Goal: Transaction & Acquisition: Purchase product/service

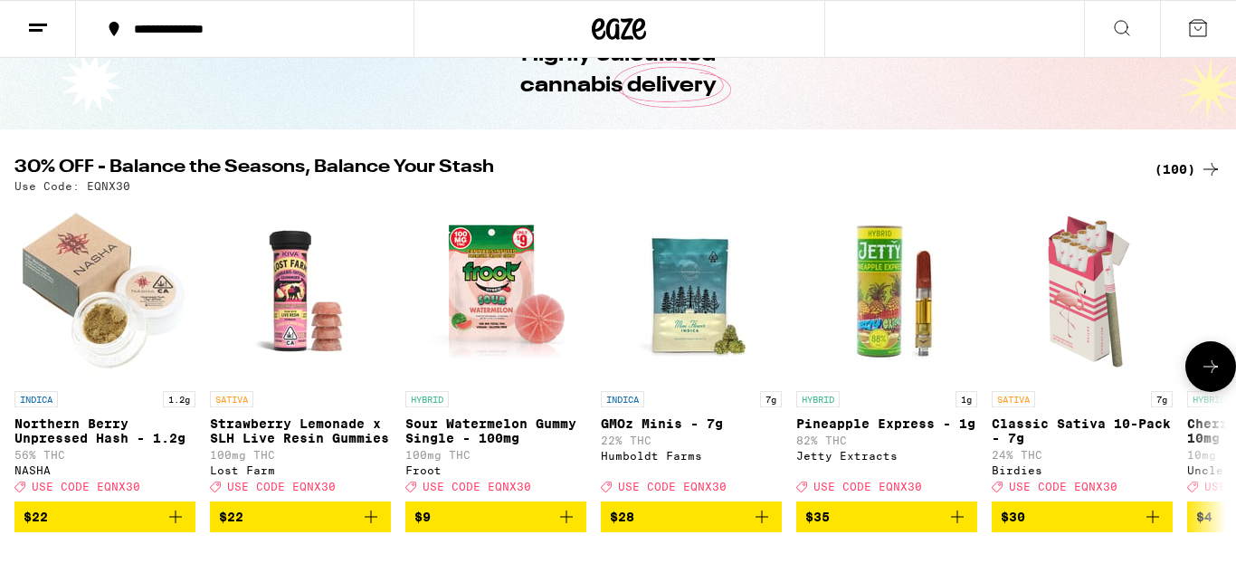
click at [1220, 377] on icon at bounding box center [1211, 367] width 22 height 22
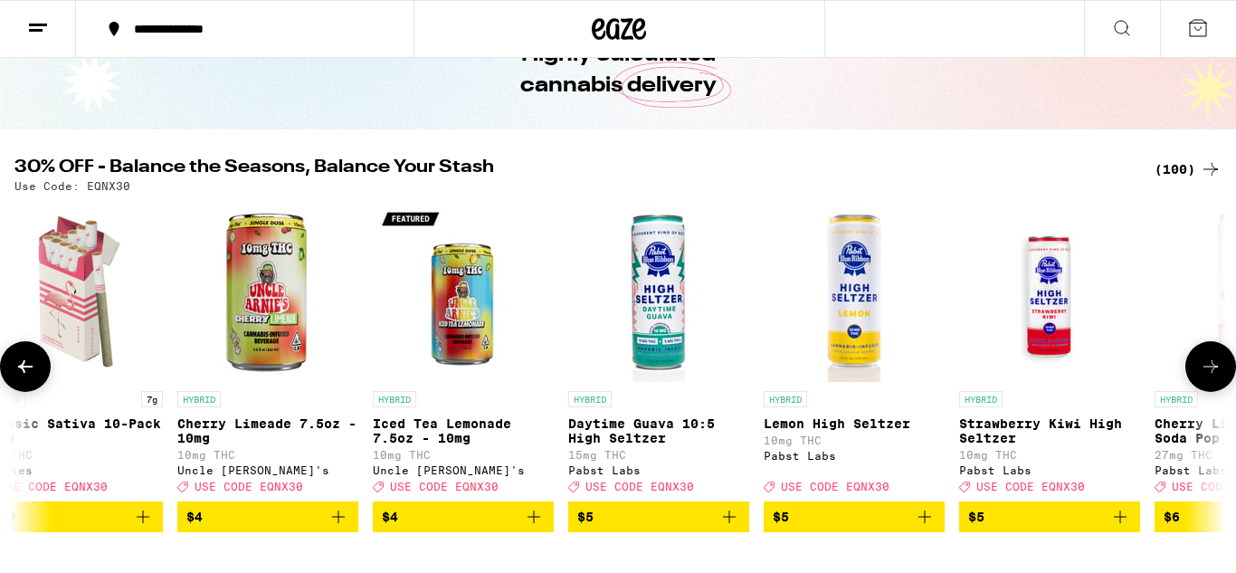
click at [1220, 377] on icon at bounding box center [1211, 367] width 22 height 22
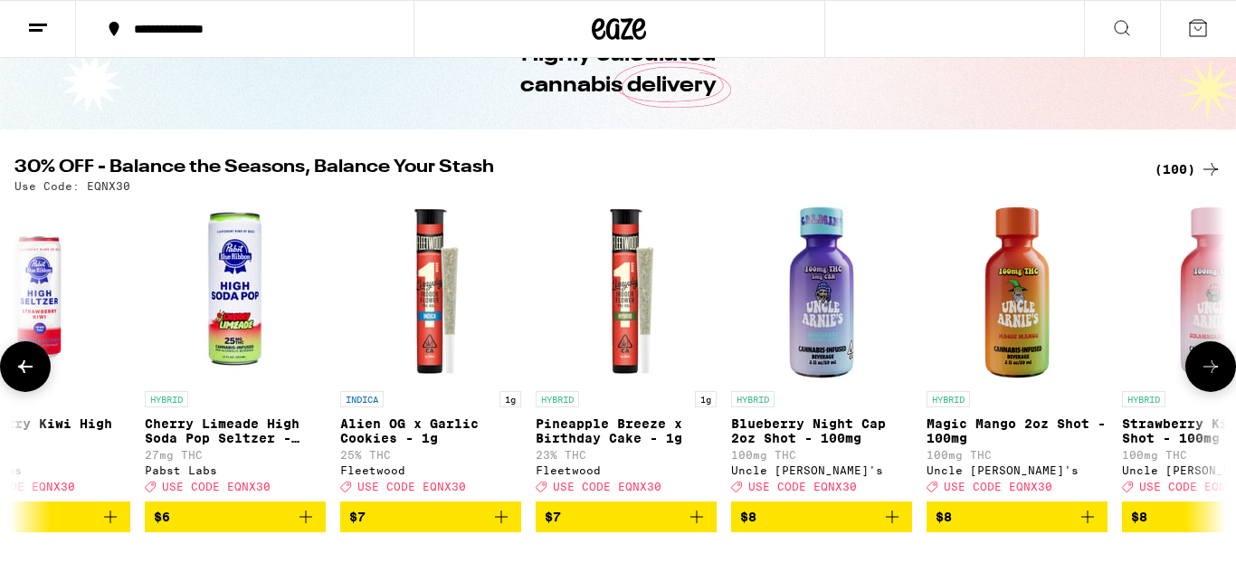
click at [1220, 377] on icon at bounding box center [1211, 367] width 22 height 22
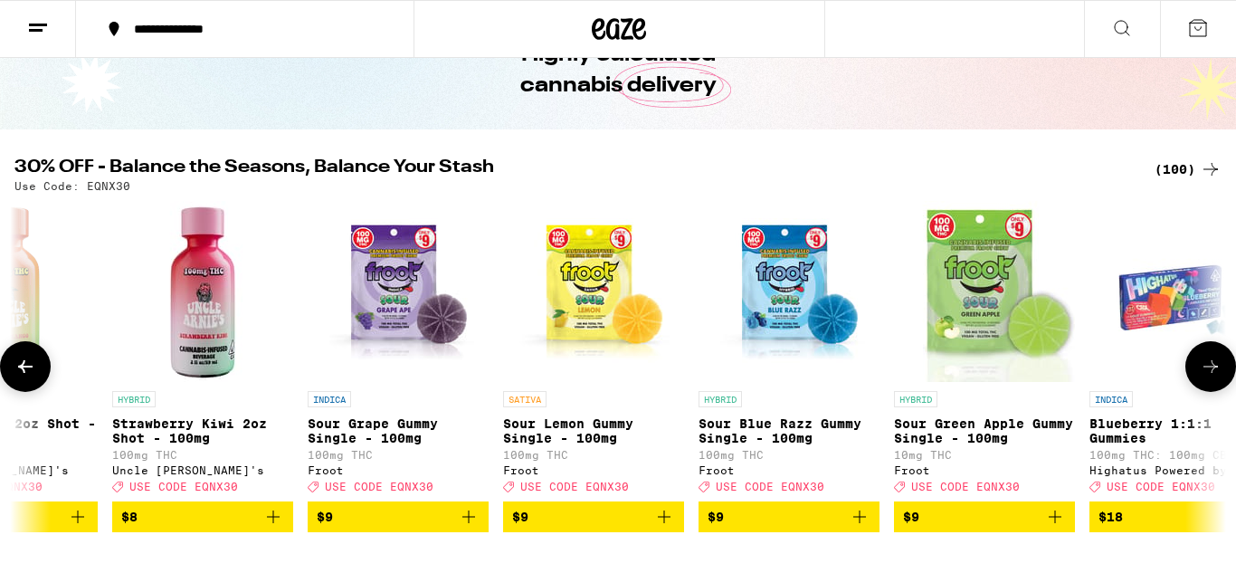
click at [1220, 377] on icon at bounding box center [1211, 367] width 22 height 22
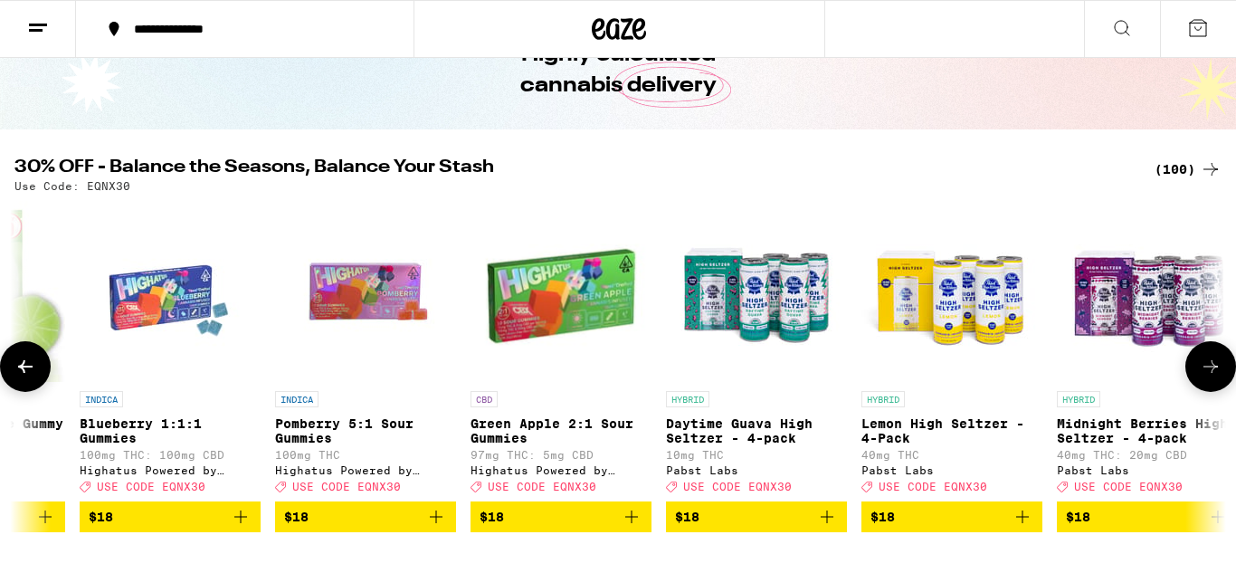
click at [1220, 377] on icon at bounding box center [1211, 367] width 22 height 22
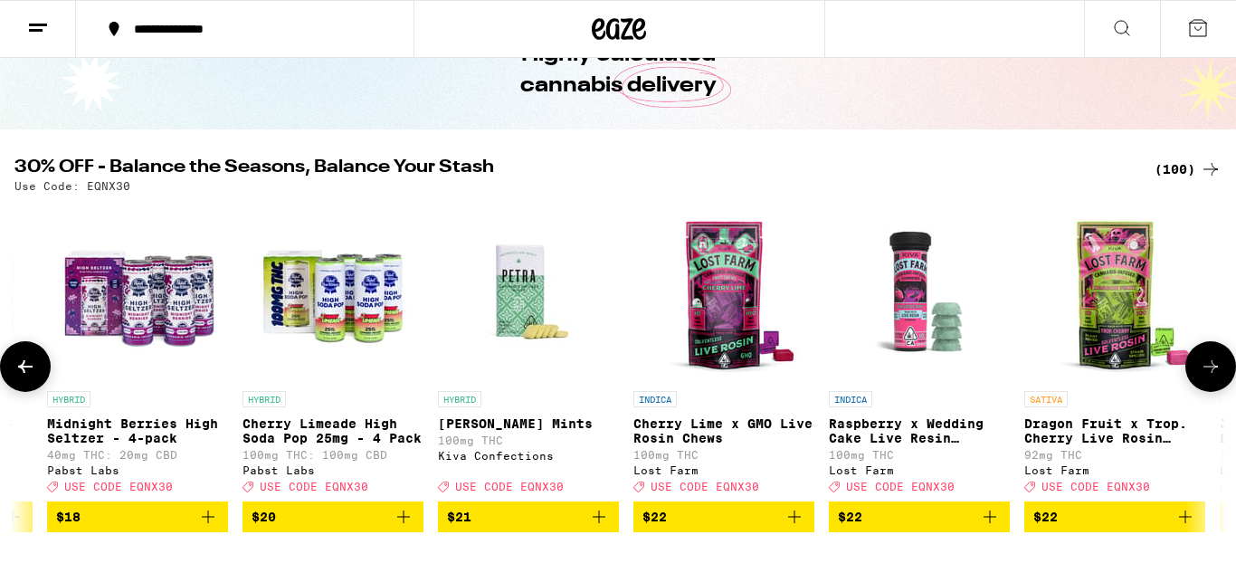
click at [1220, 377] on icon at bounding box center [1211, 367] width 22 height 22
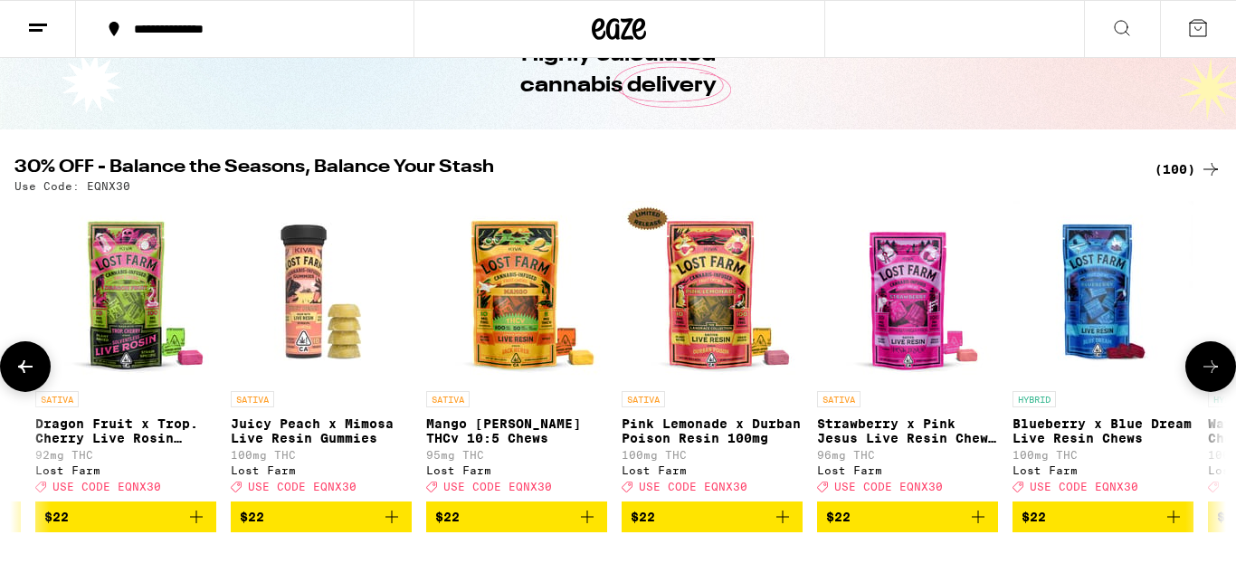
scroll to position [0, 6059]
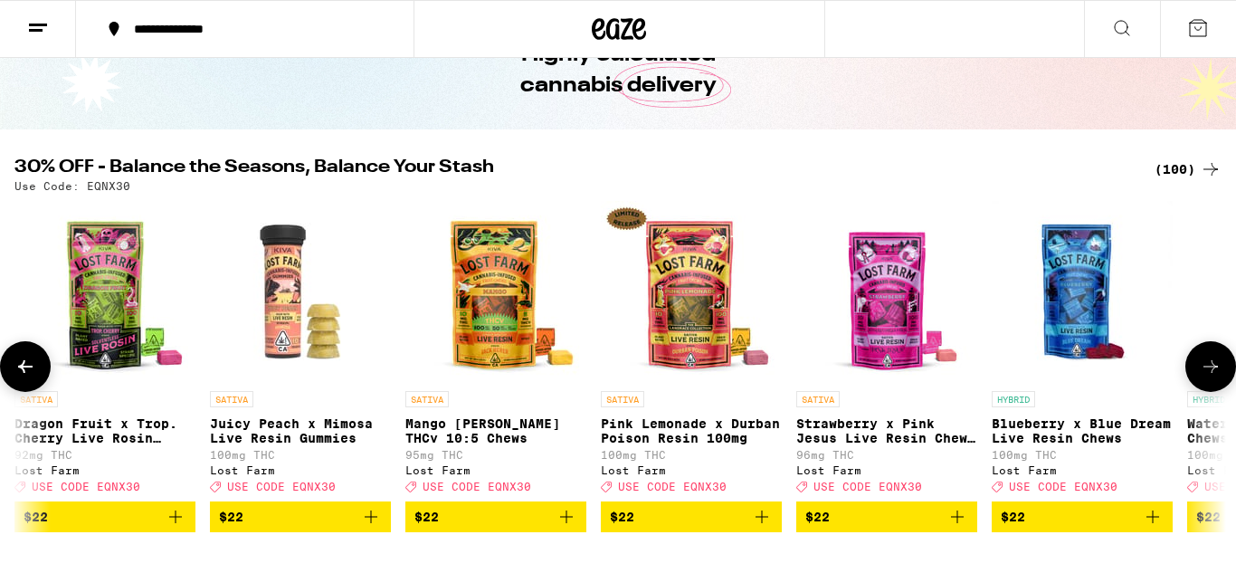
click at [1220, 377] on icon at bounding box center [1211, 367] width 22 height 22
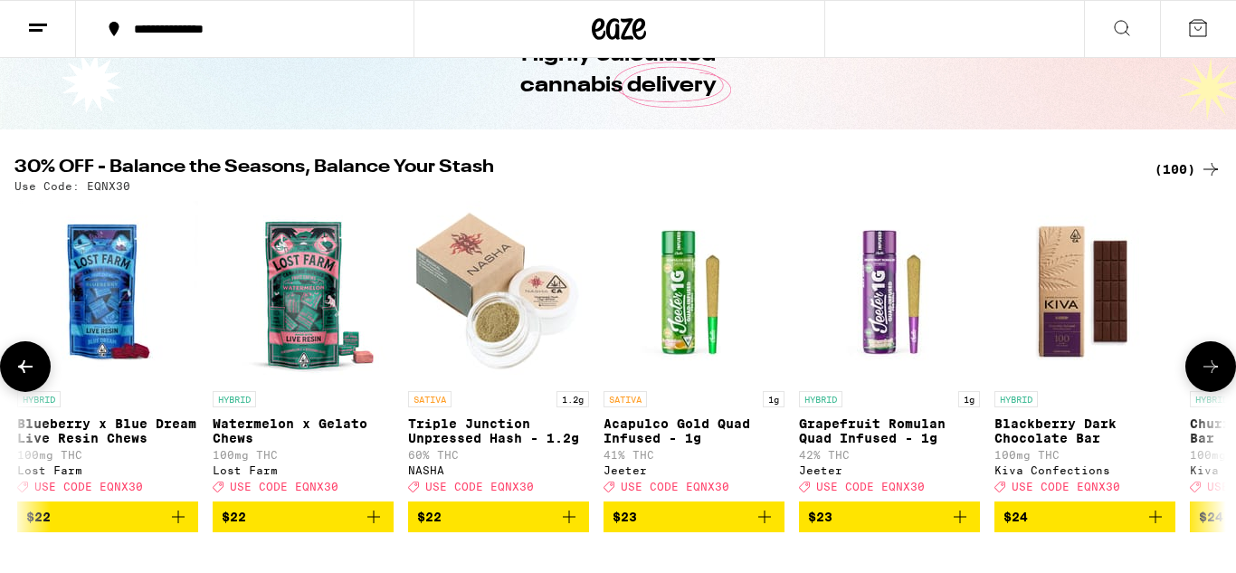
scroll to position [0, 7069]
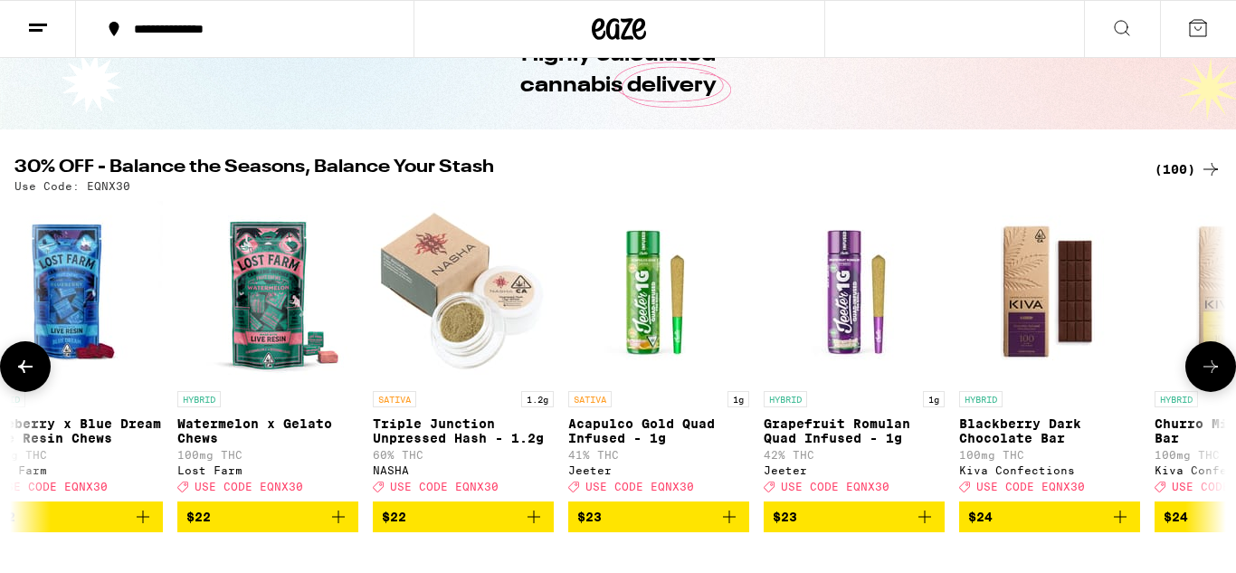
click at [1220, 377] on icon at bounding box center [1211, 367] width 22 height 22
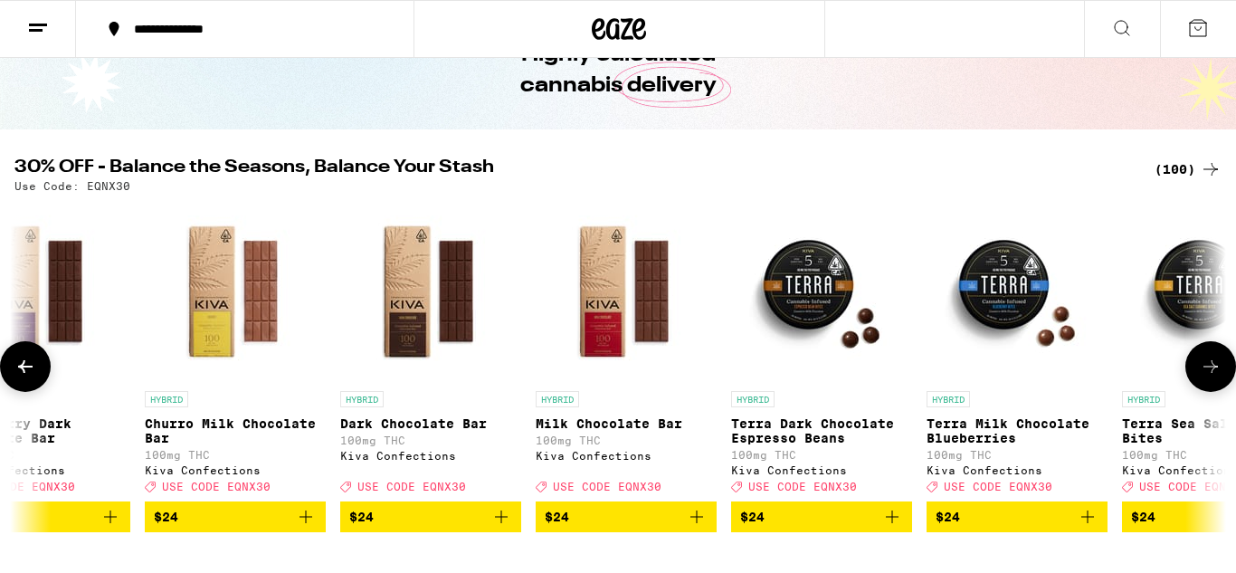
click at [1220, 377] on icon at bounding box center [1211, 367] width 22 height 22
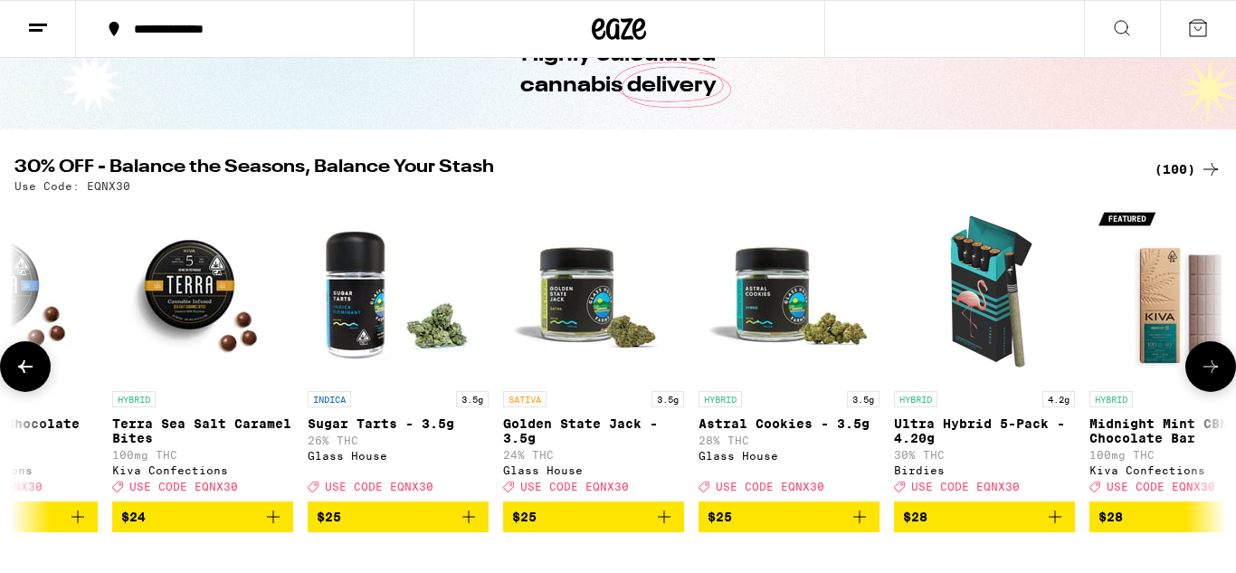
click at [1220, 377] on icon at bounding box center [1211, 367] width 22 height 22
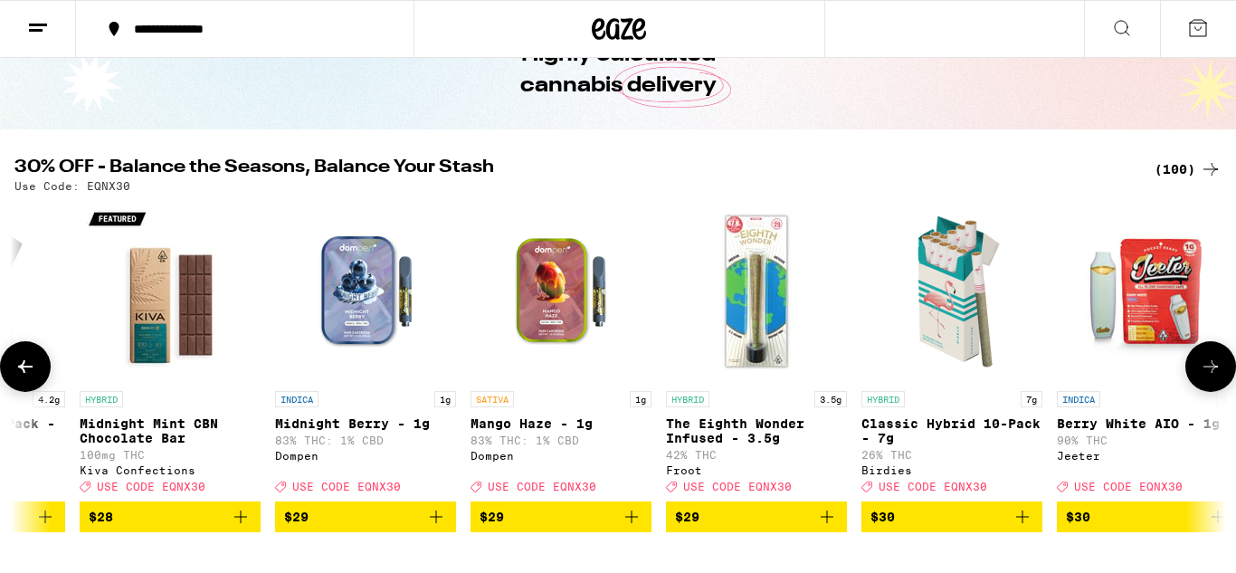
click at [1220, 377] on icon at bounding box center [1211, 367] width 22 height 22
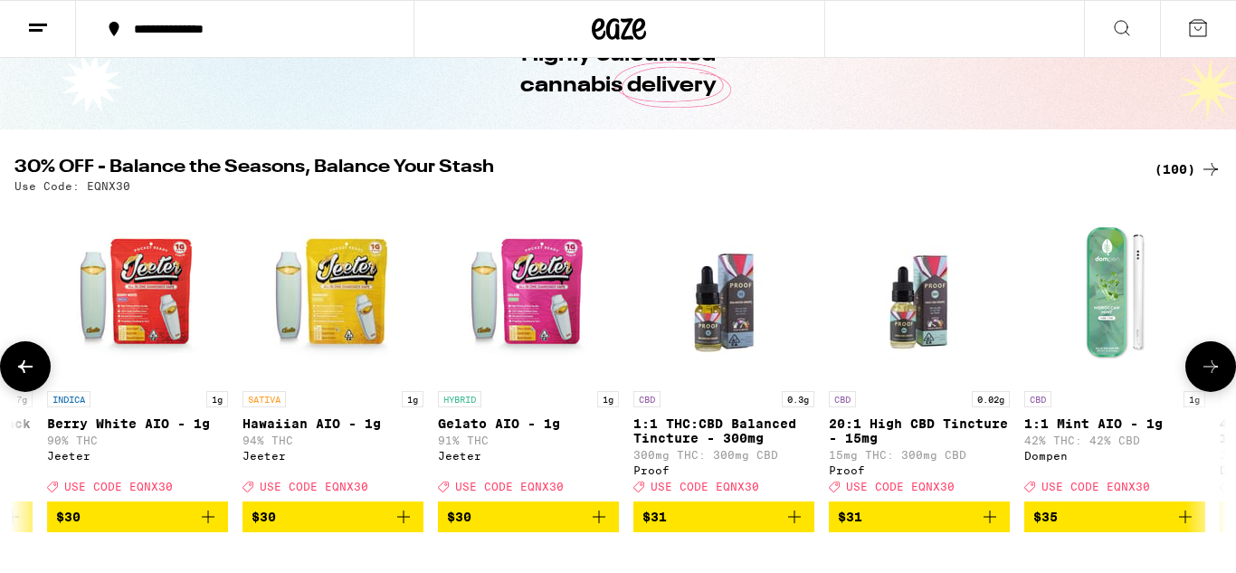
click at [1220, 377] on icon at bounding box center [1211, 367] width 22 height 22
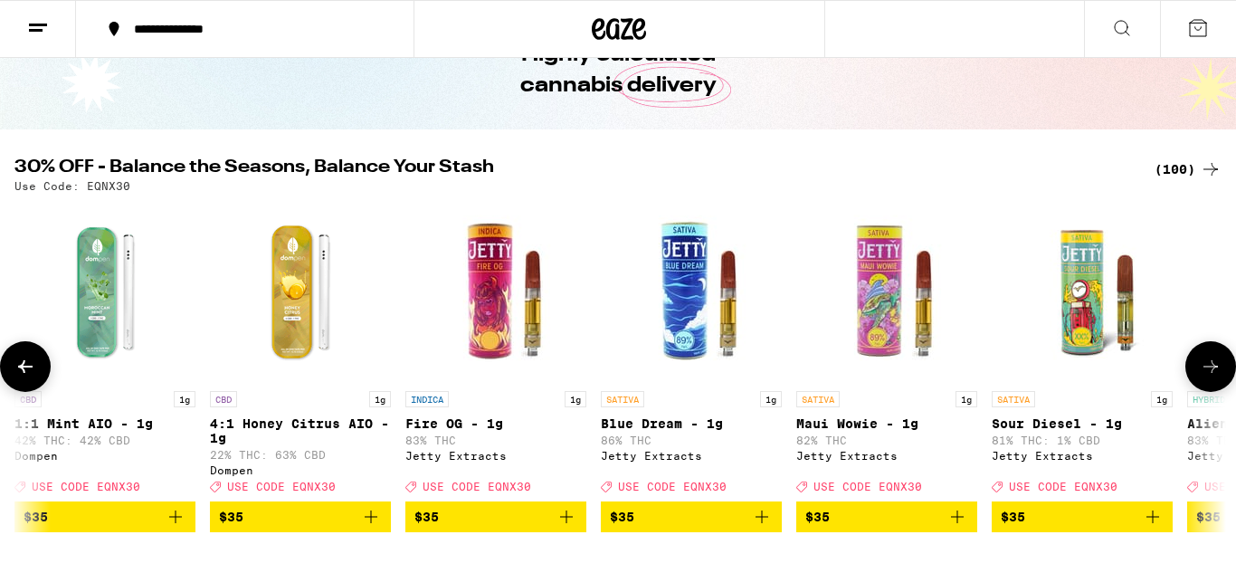
click at [1220, 377] on icon at bounding box center [1211, 367] width 22 height 22
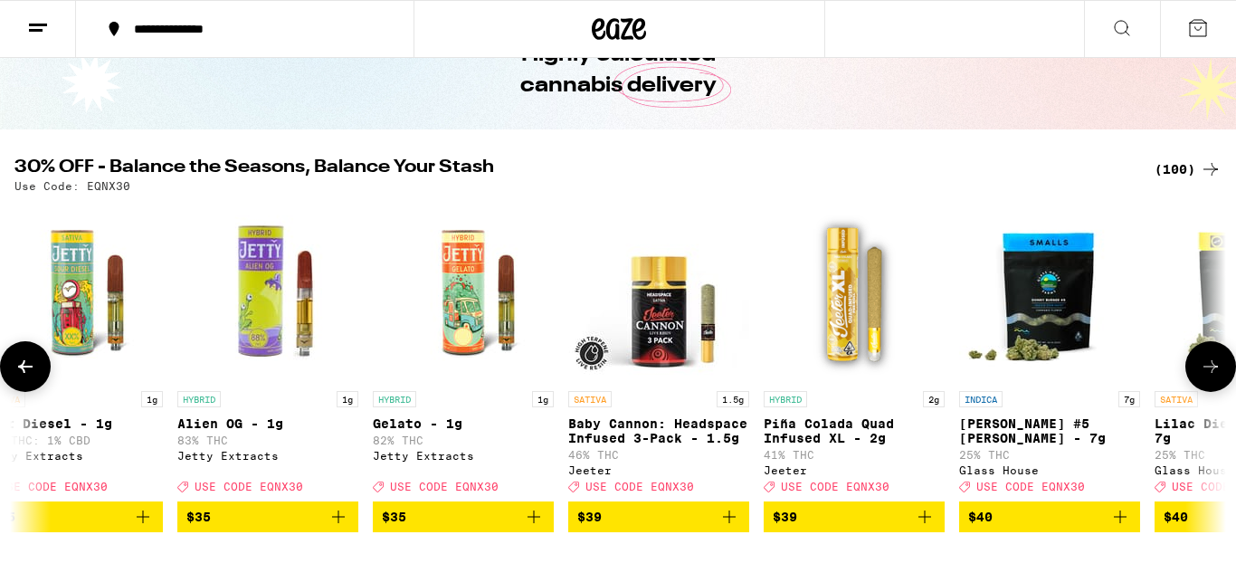
click at [1220, 377] on icon at bounding box center [1211, 367] width 22 height 22
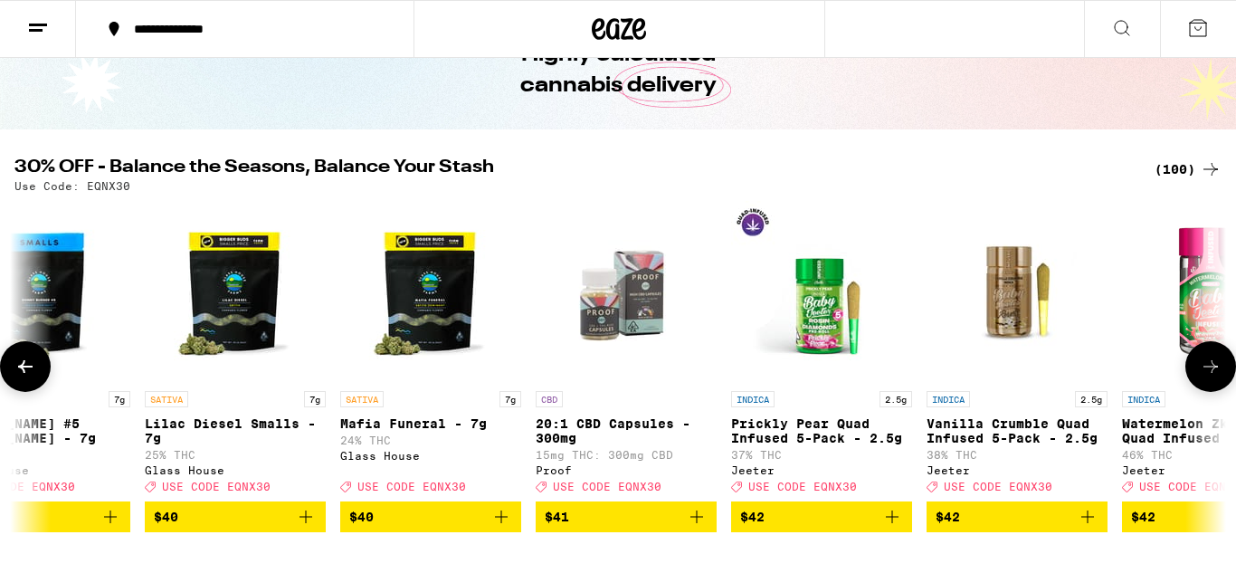
click at [1220, 377] on icon at bounding box center [1211, 367] width 22 height 22
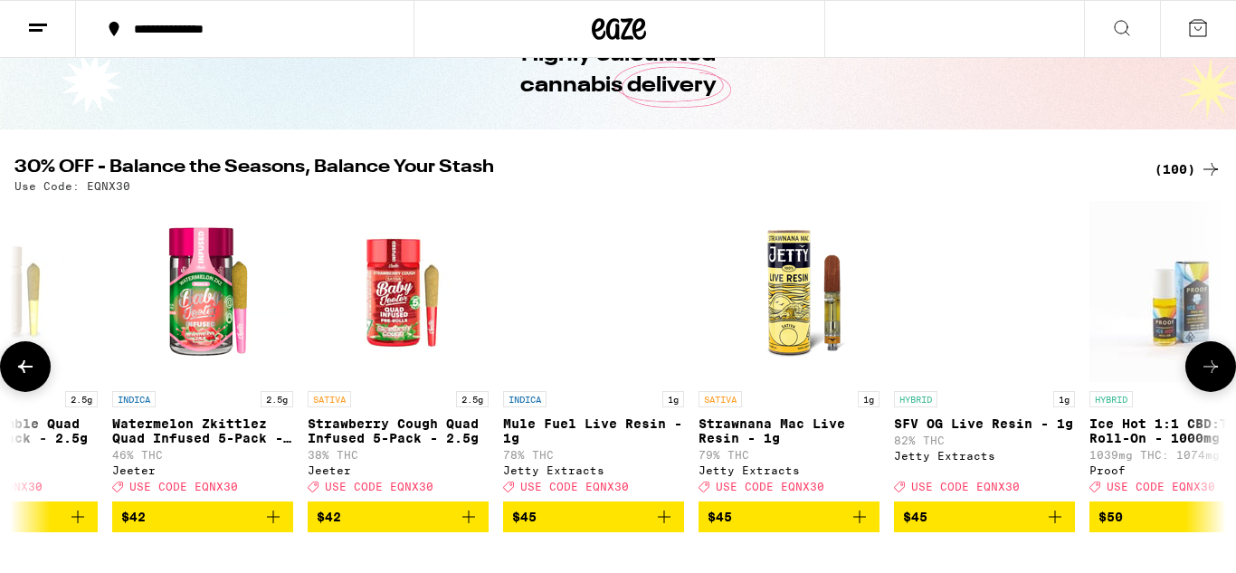
click at [1220, 377] on icon at bounding box center [1211, 367] width 22 height 22
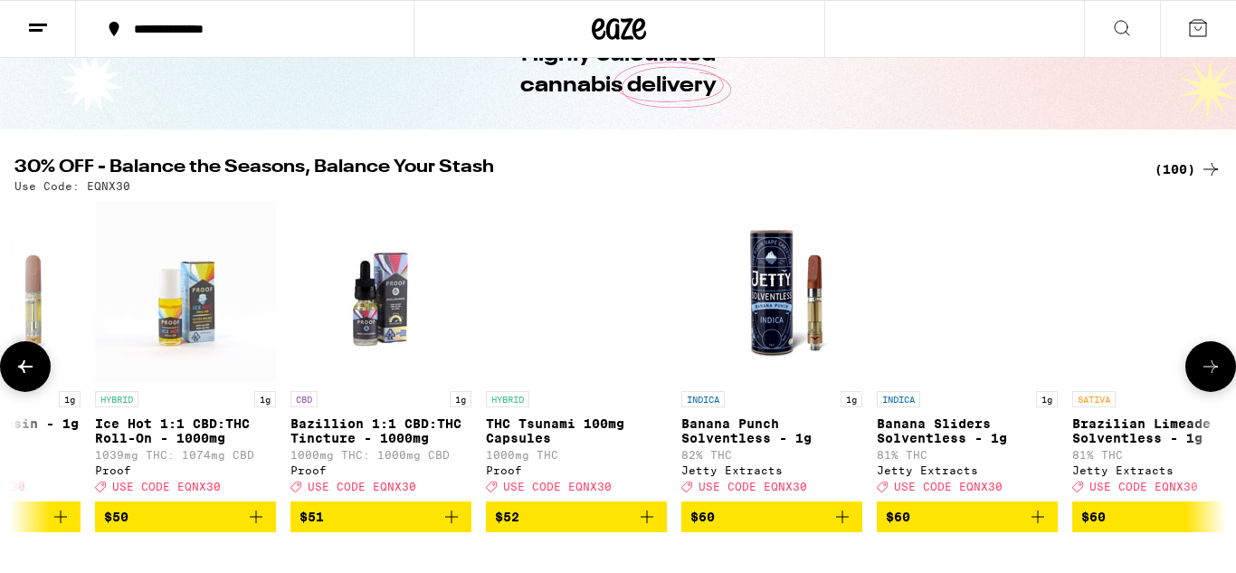
scroll to position [0, 16157]
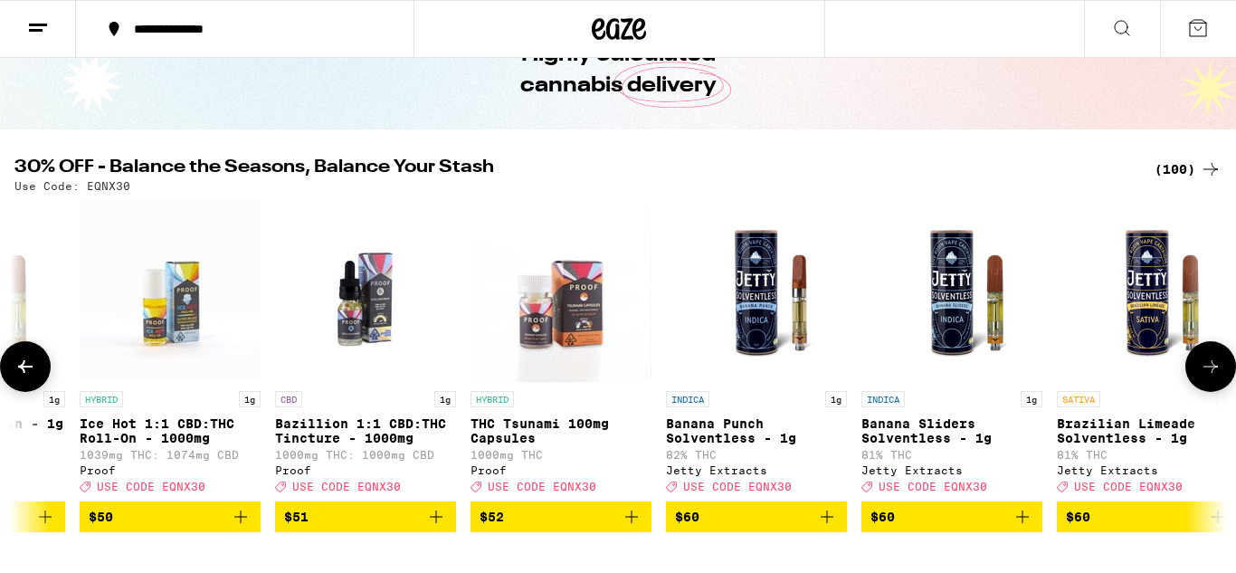
click at [1220, 377] on icon at bounding box center [1211, 367] width 22 height 22
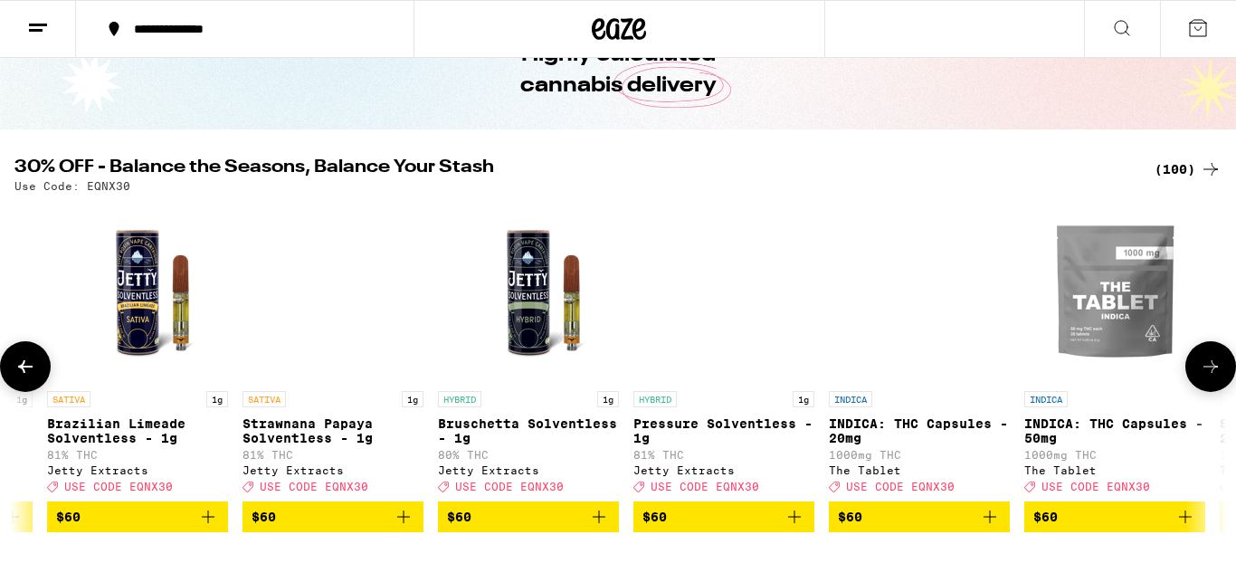
click at [1220, 377] on icon at bounding box center [1211, 367] width 22 height 22
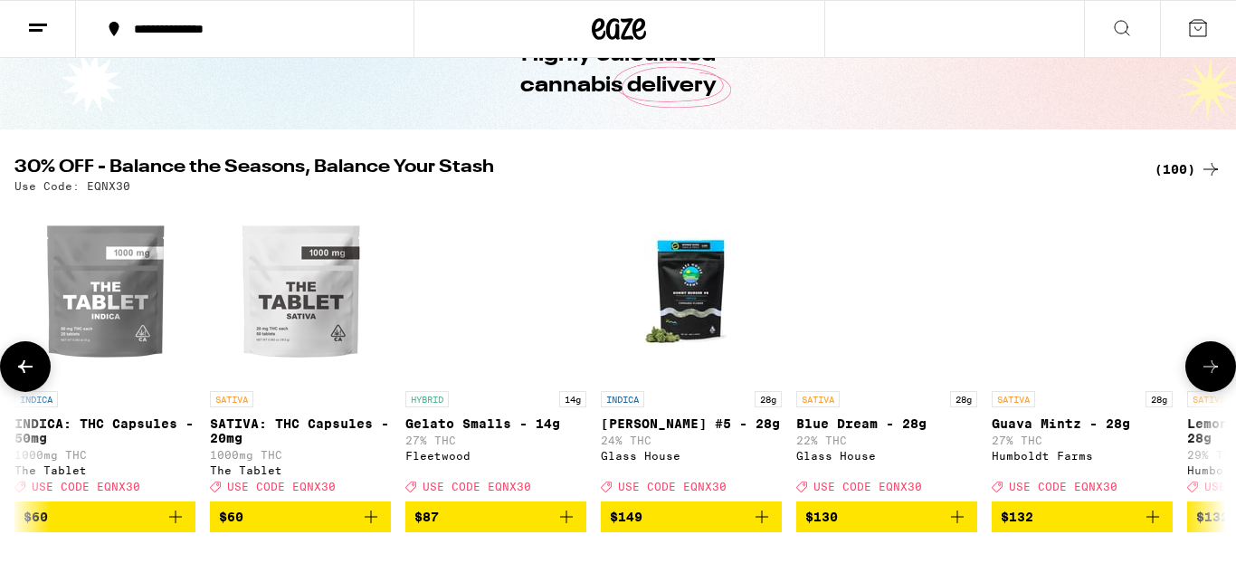
click at [1220, 377] on icon at bounding box center [1211, 367] width 22 height 22
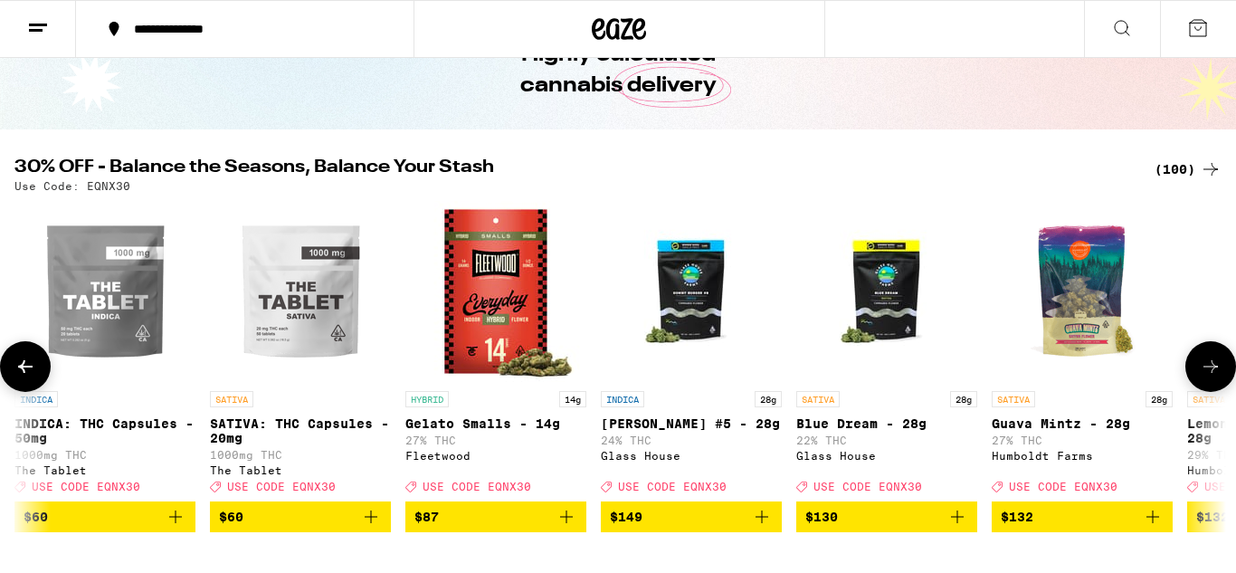
scroll to position [0, 18338]
